Goal: Task Accomplishment & Management: Manage account settings

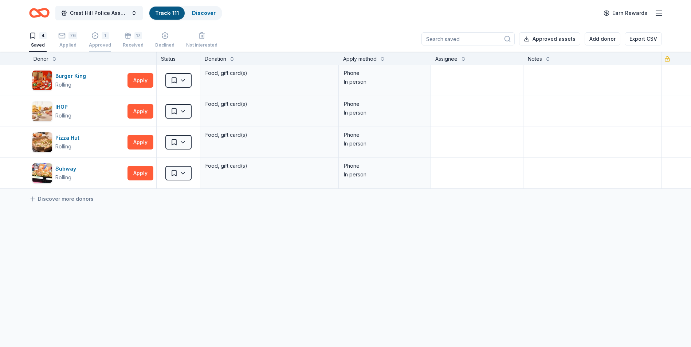
click at [97, 44] on div "Approved" at bounding box center [100, 45] width 22 height 6
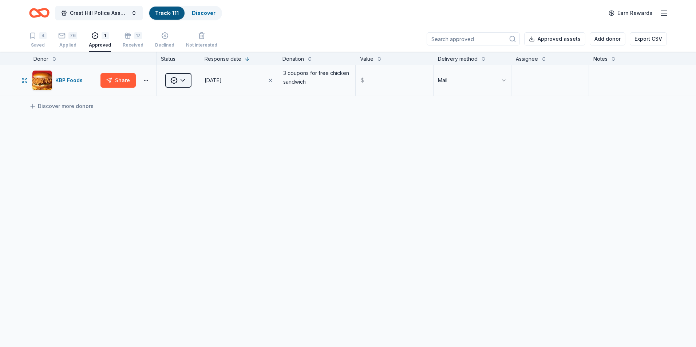
click at [188, 84] on html "Crest Hill Police Association 15th Annual Golf Outing Fundraiser Track · 111 Di…" at bounding box center [348, 173] width 696 height 347
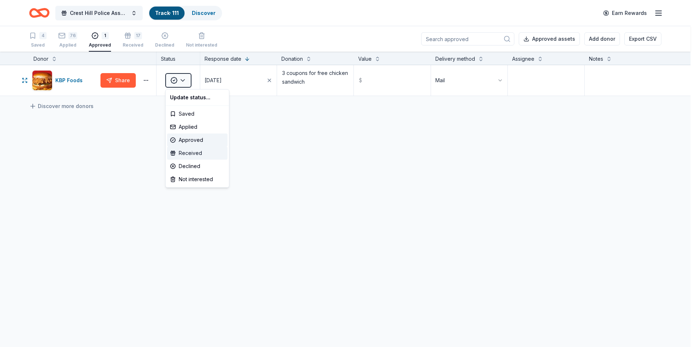
click at [191, 153] on div "Received" at bounding box center [197, 153] width 60 height 13
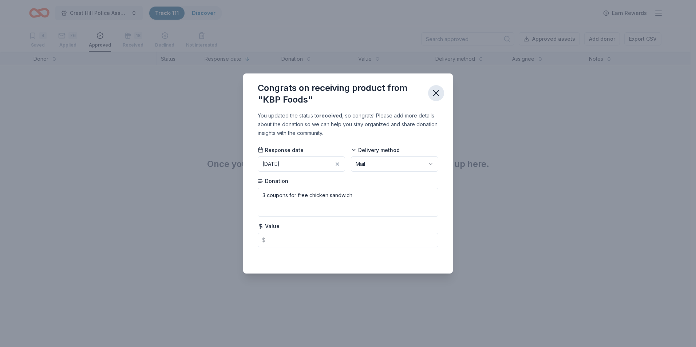
click at [438, 92] on icon "button" at bounding box center [436, 93] width 5 height 5
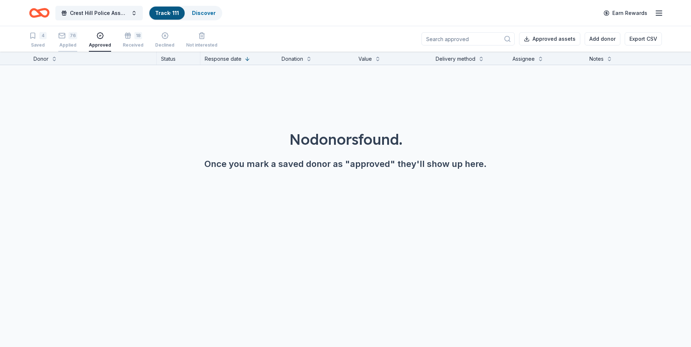
click at [66, 45] on div "Applied" at bounding box center [67, 45] width 19 height 6
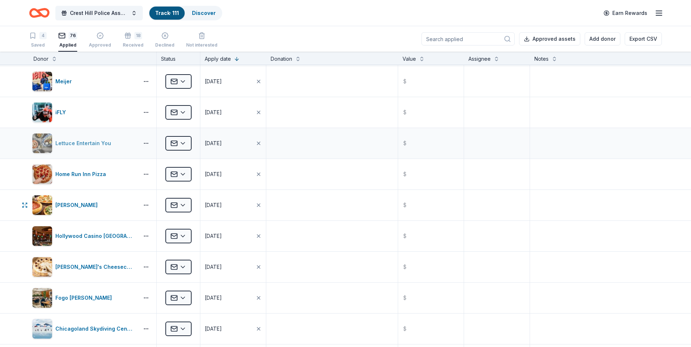
scroll to position [1856, 0]
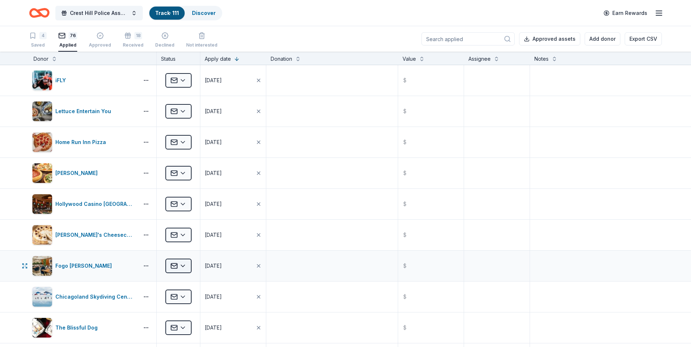
click at [181, 268] on html "Crest Hill Police Association 15th Annual Golf Outing Fundraiser Track · 111 Di…" at bounding box center [345, 173] width 691 height 347
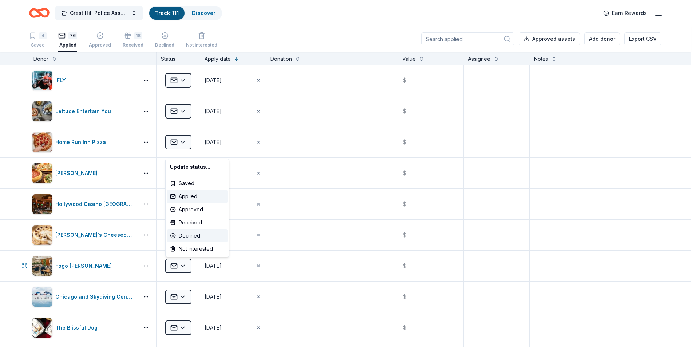
click at [192, 235] on div "Declined" at bounding box center [197, 235] width 60 height 13
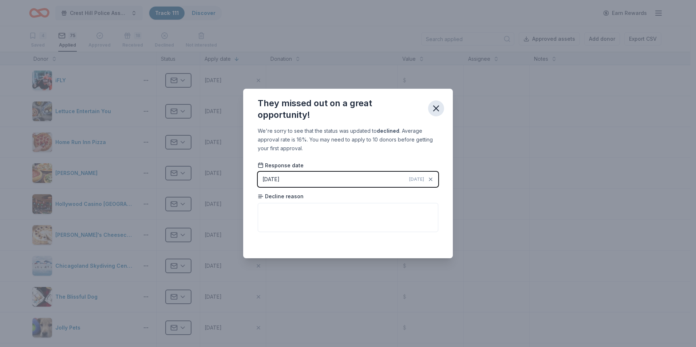
click at [437, 107] on icon "button" at bounding box center [436, 108] width 5 height 5
